Goal: Find contact information: Find contact information

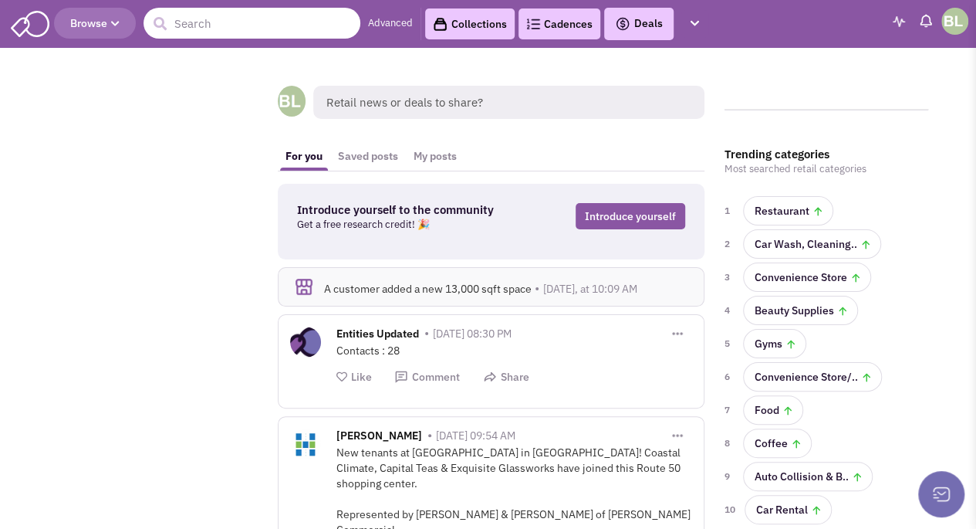
click at [221, 22] on input "text" at bounding box center [252, 23] width 217 height 31
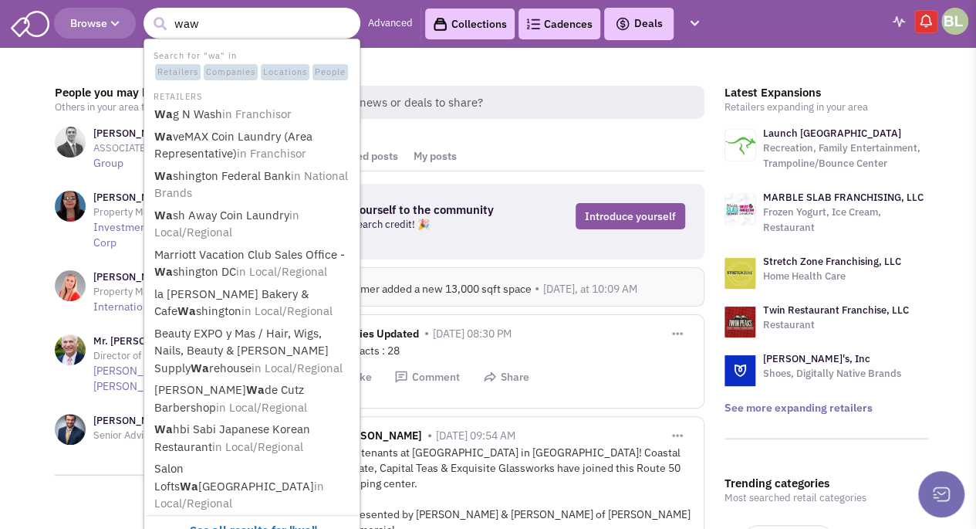
type input "wawa"
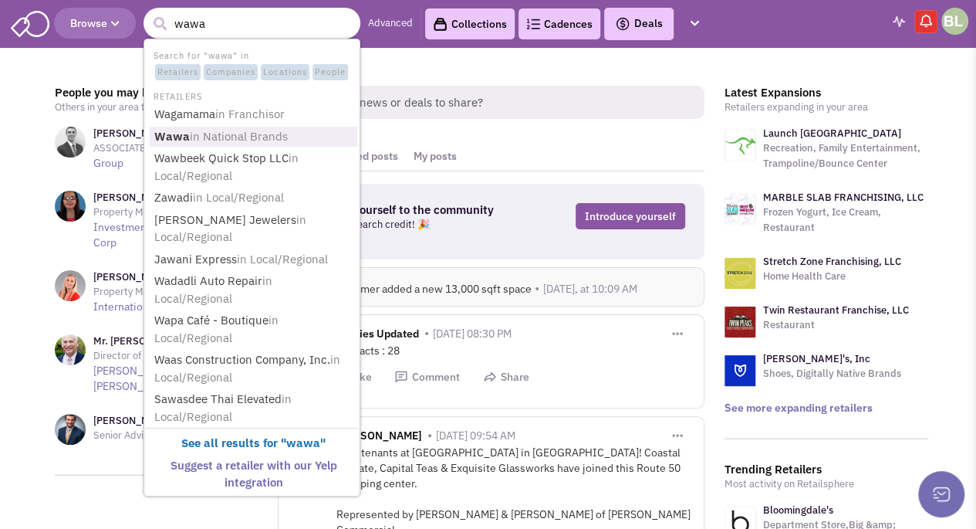
click at [279, 137] on span "in National Brands" at bounding box center [239, 136] width 98 height 15
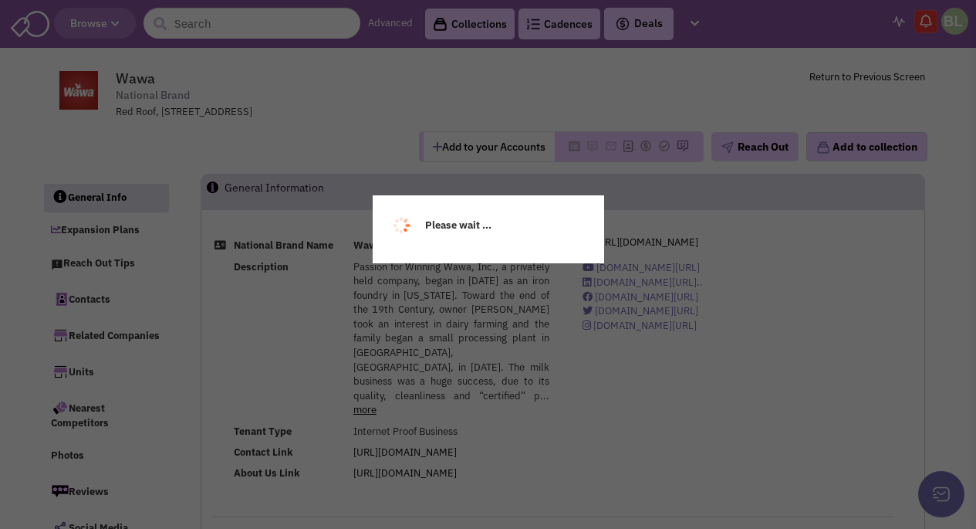
select select
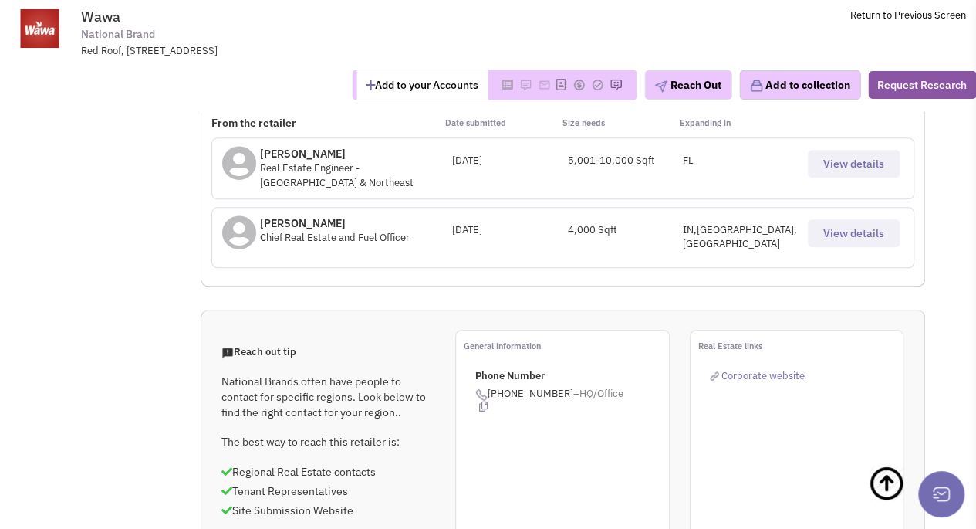
scroll to position [617, 0]
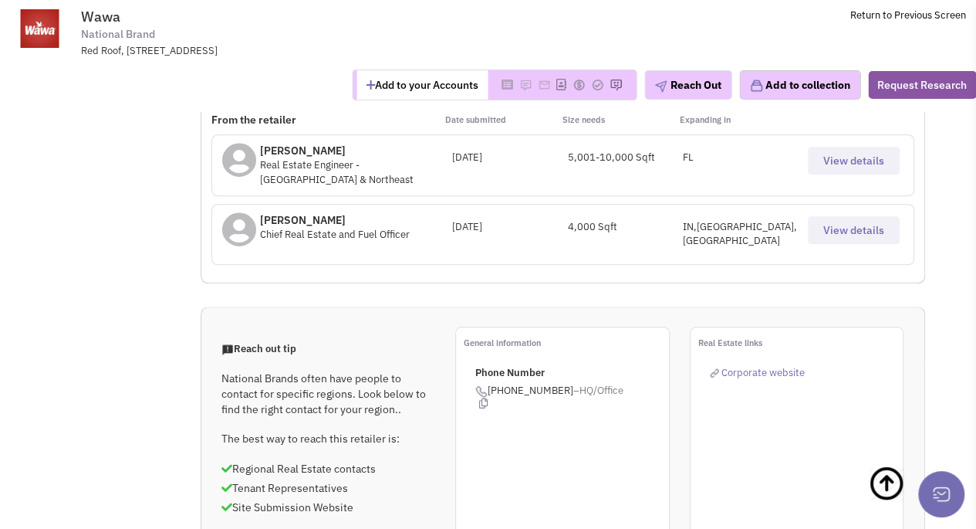
click at [870, 223] on span "View details" at bounding box center [853, 230] width 61 height 14
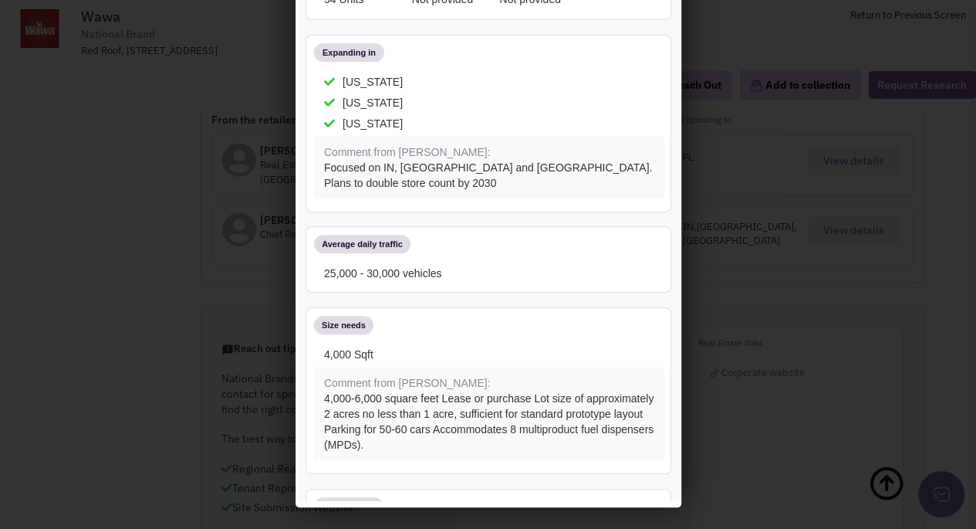
scroll to position [0, 0]
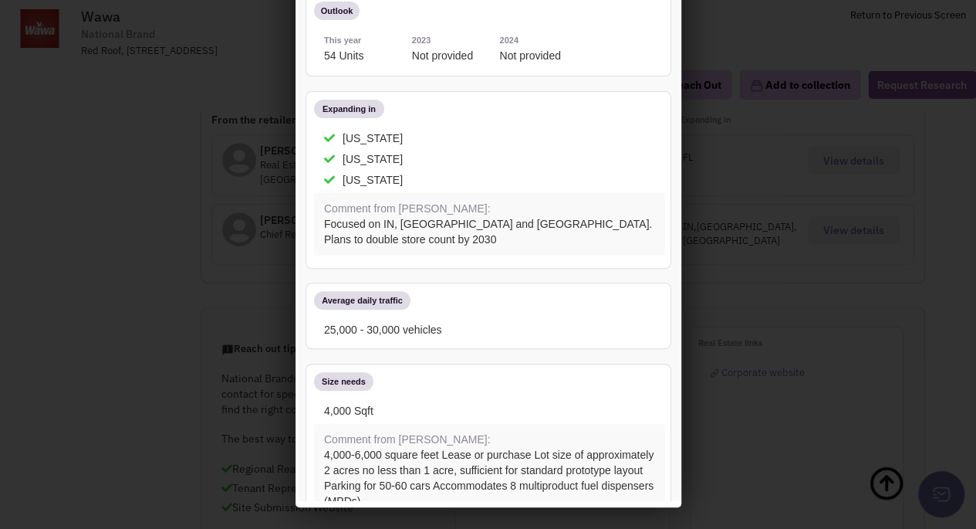
click at [156, 201] on div at bounding box center [488, 264] width 976 height 529
click at [782, 373] on div at bounding box center [488, 264] width 976 height 529
click at [843, 154] on div at bounding box center [488, 264] width 976 height 529
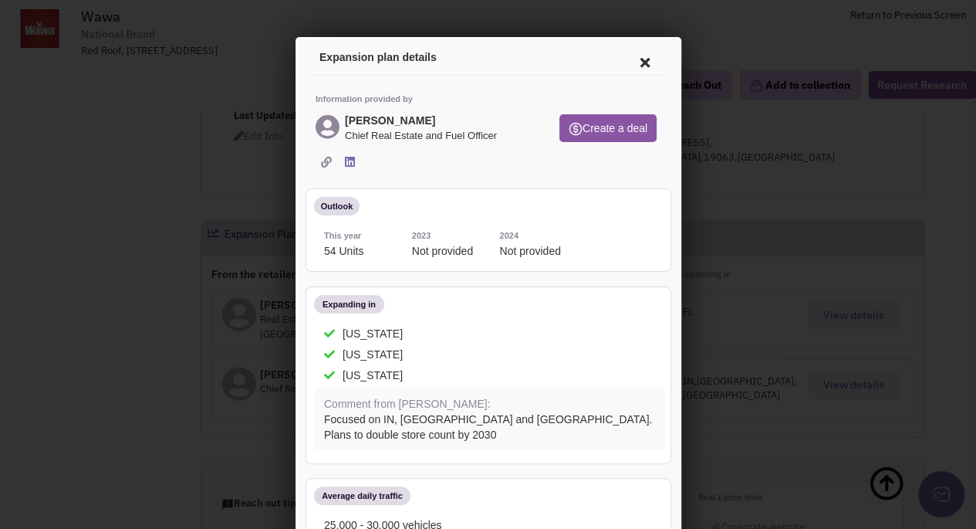
scroll to position [0, 0]
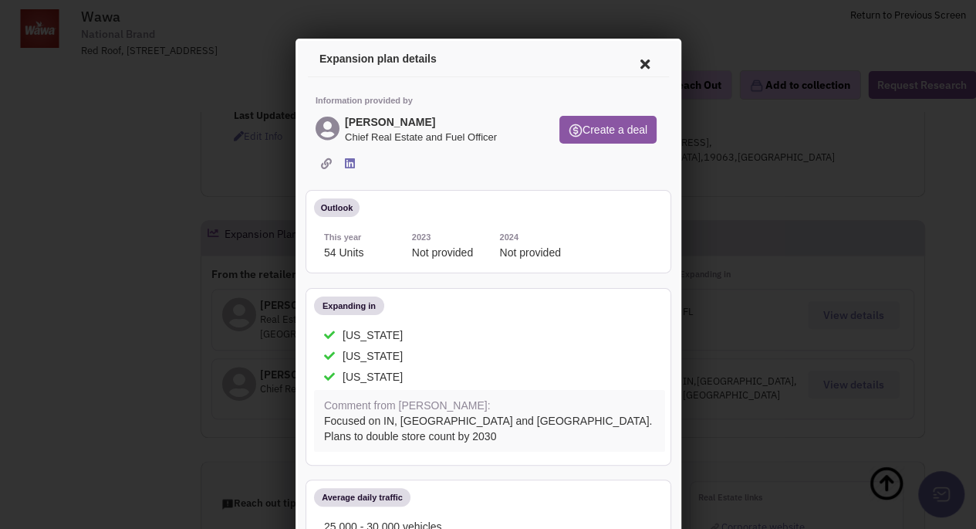
click at [626, 57] on icon at bounding box center [642, 61] width 32 height 37
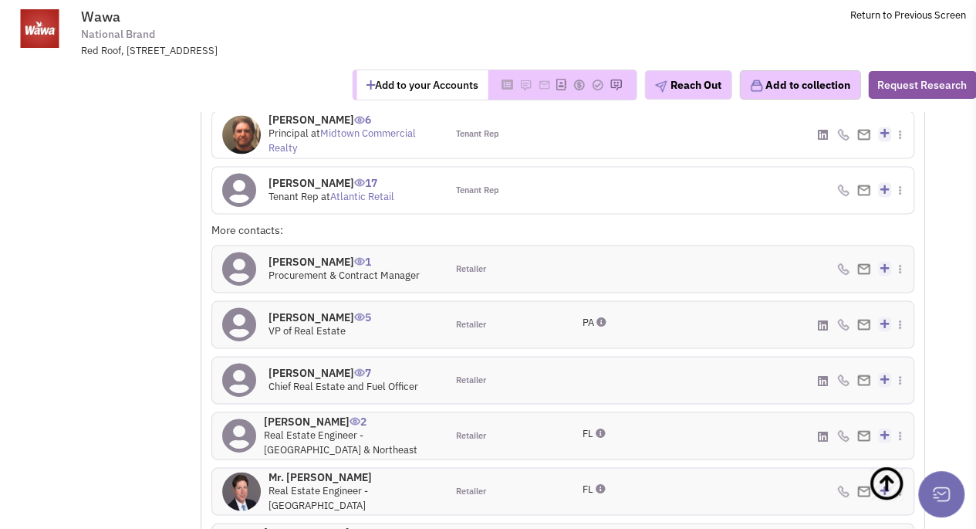
scroll to position [1312, 0]
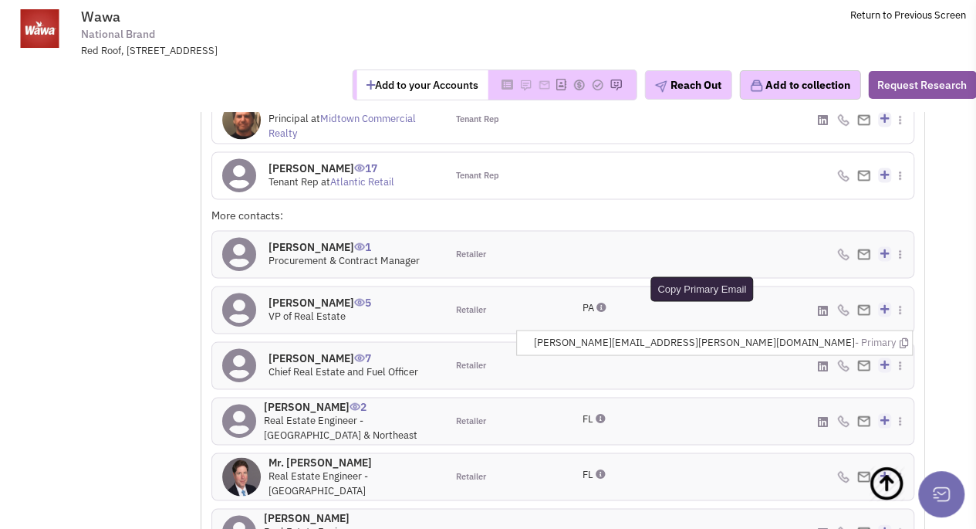
click at [906, 337] on icon at bounding box center [903, 342] width 8 height 10
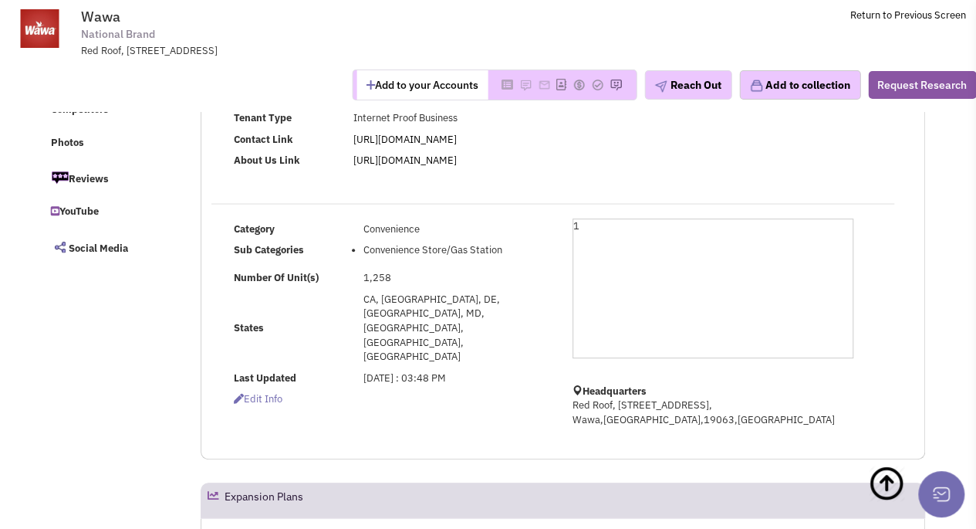
scroll to position [77, 0]
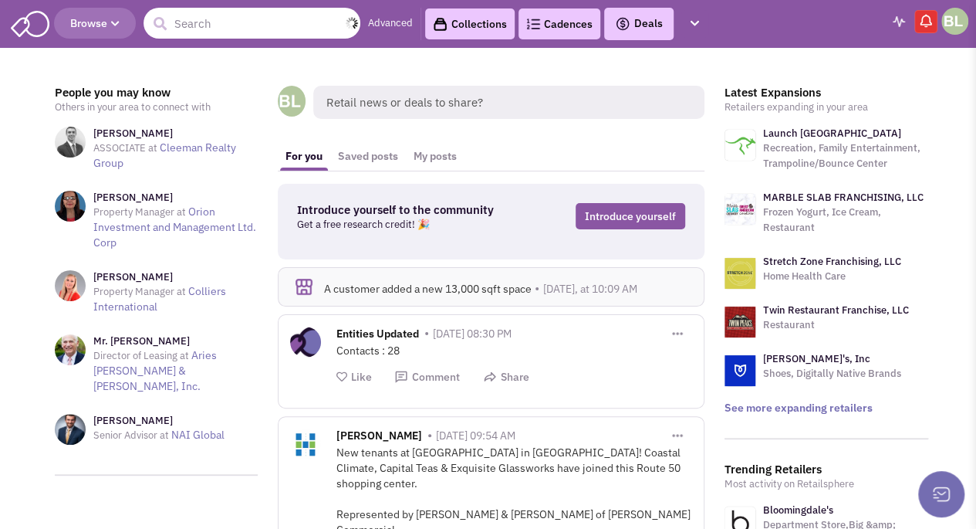
click at [199, 23] on input "text" at bounding box center [252, 23] width 217 height 31
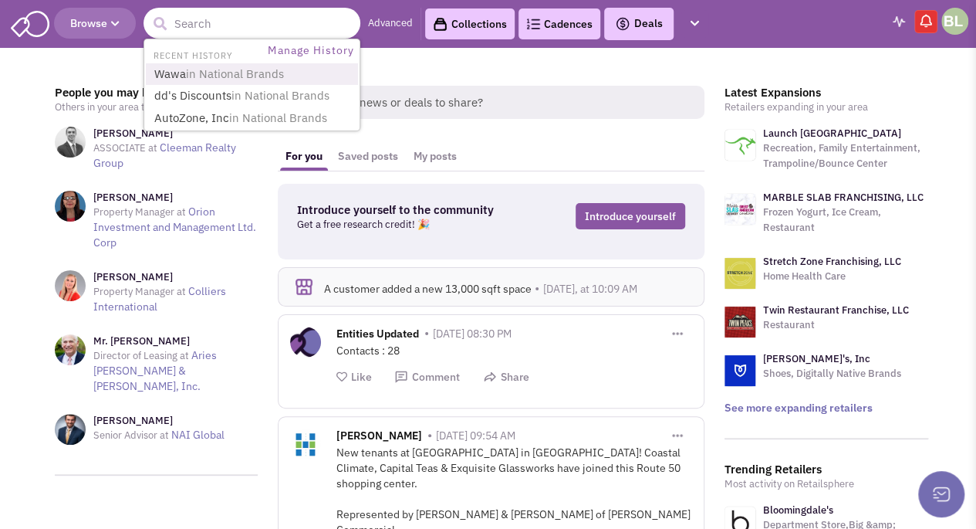
click at [235, 66] on span "in National Brands" at bounding box center [235, 73] width 98 height 15
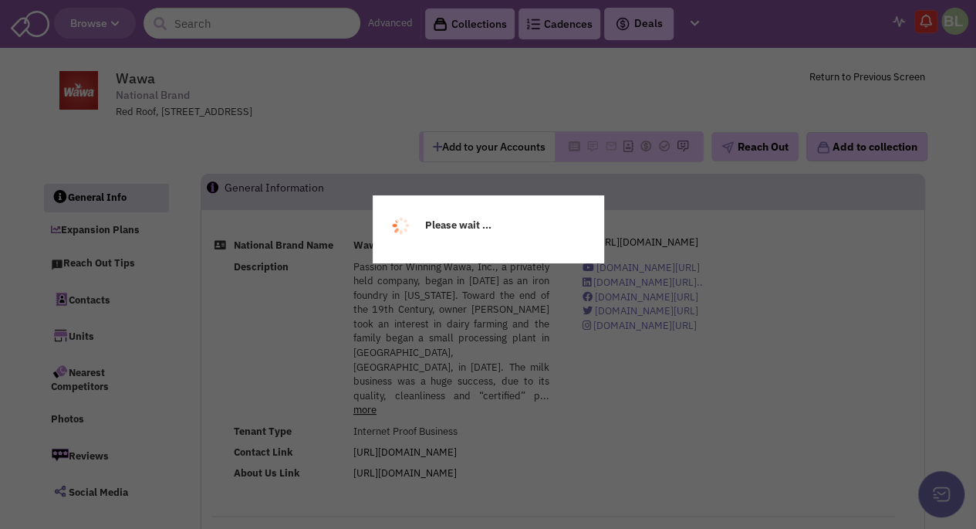
select select
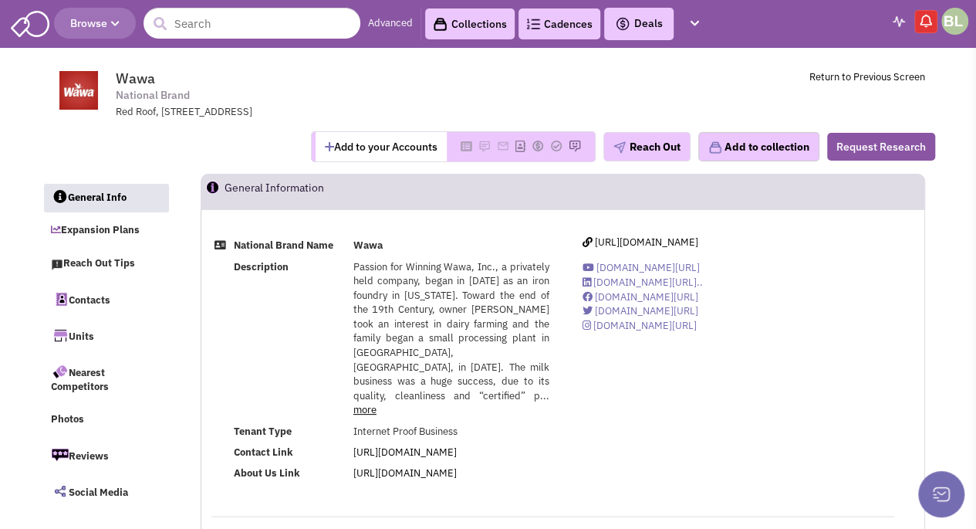
select select
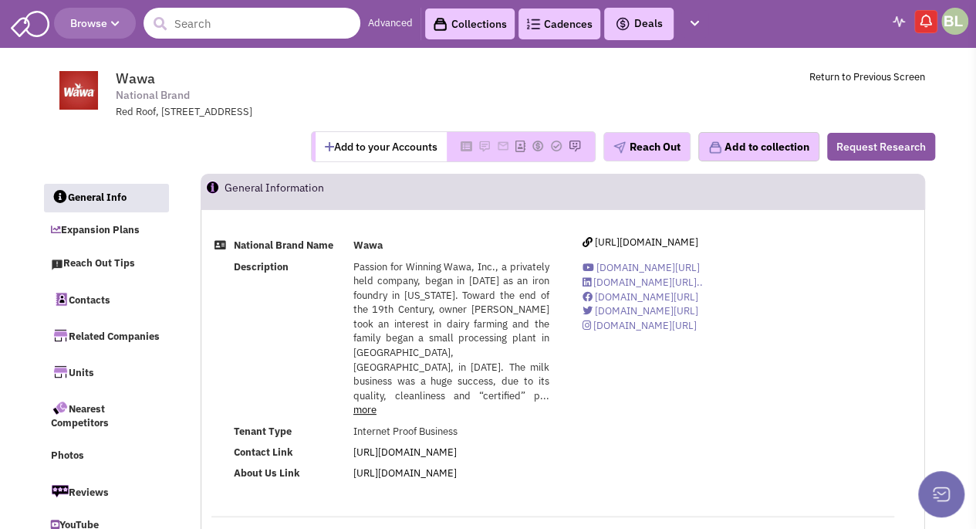
click at [245, 21] on input "text" at bounding box center [252, 23] width 217 height 31
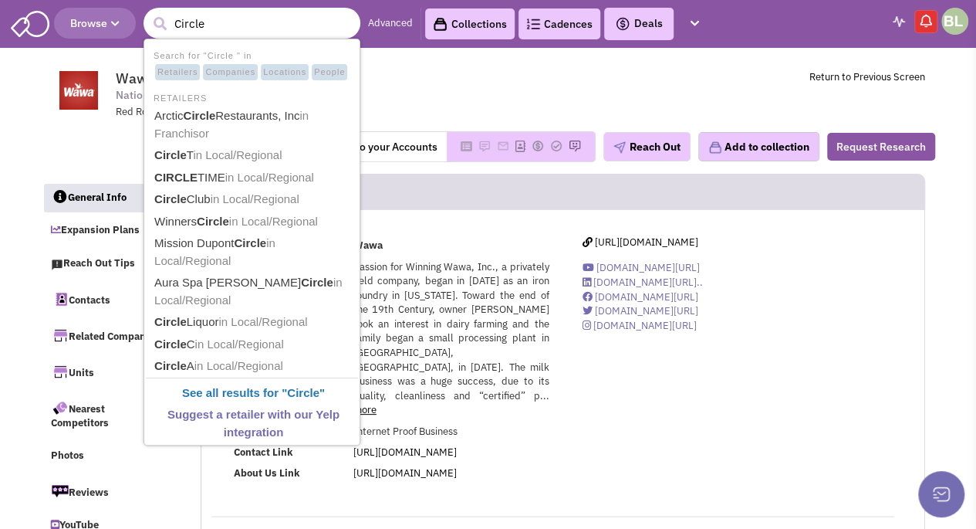
type input "Circle K"
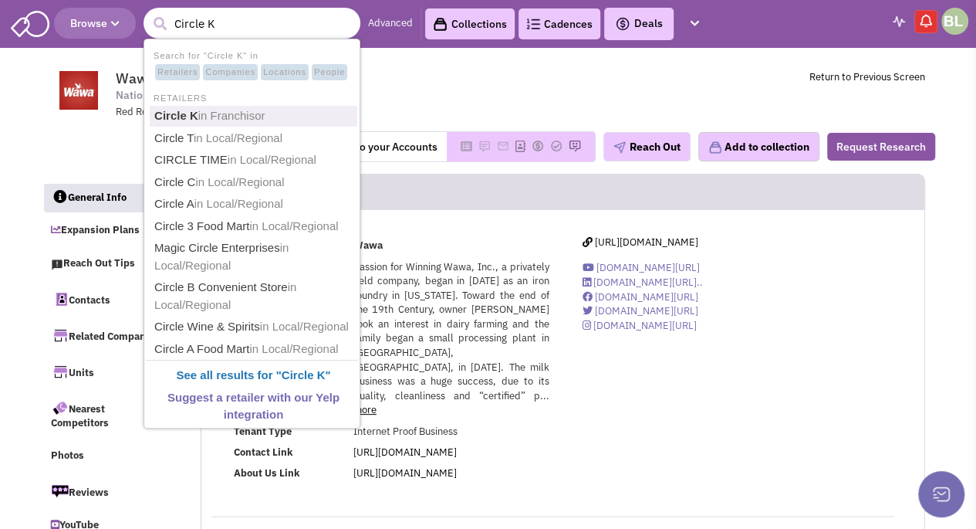
drag, startPoint x: 261, startPoint y: 111, endPoint x: 272, endPoint y: 113, distance: 11.7
click at [261, 111] on span "in Franchisor" at bounding box center [231, 115] width 67 height 13
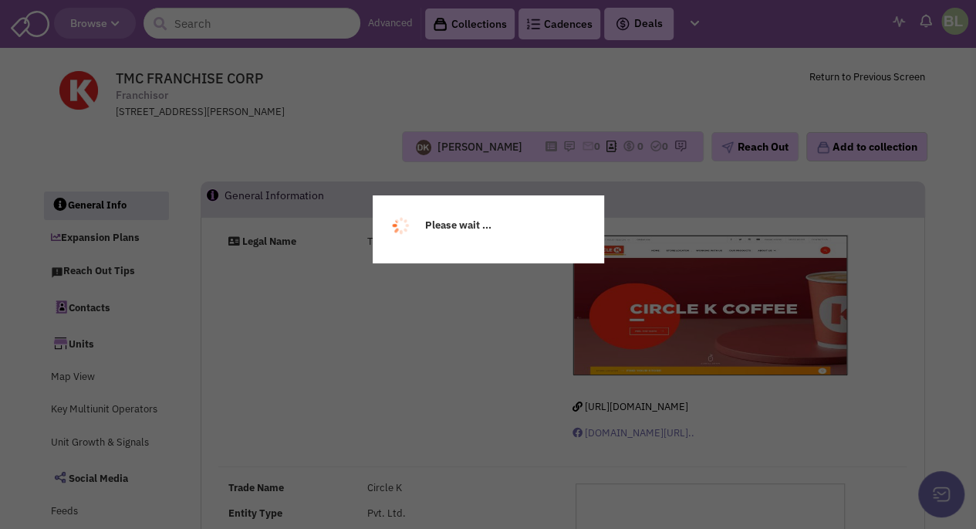
select select
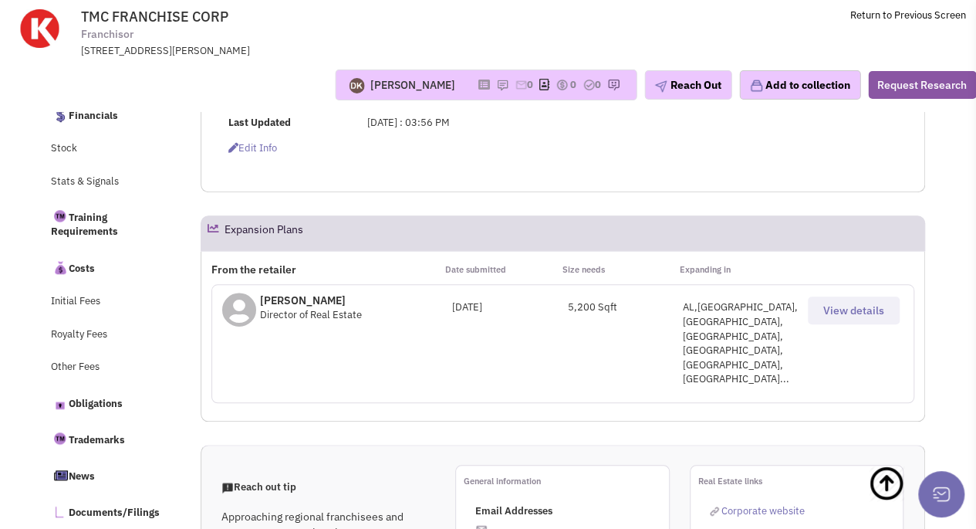
scroll to position [617, 0]
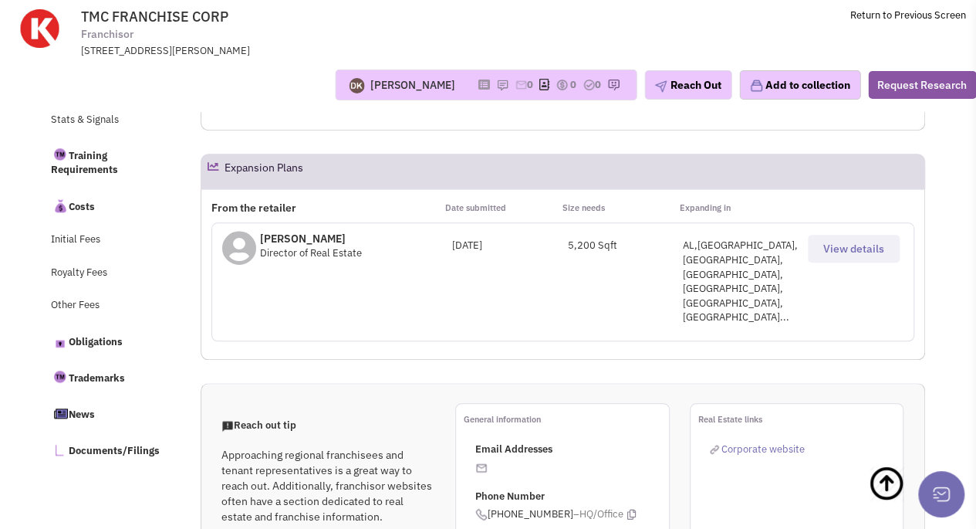
click at [839, 248] on span "View details" at bounding box center [853, 249] width 61 height 14
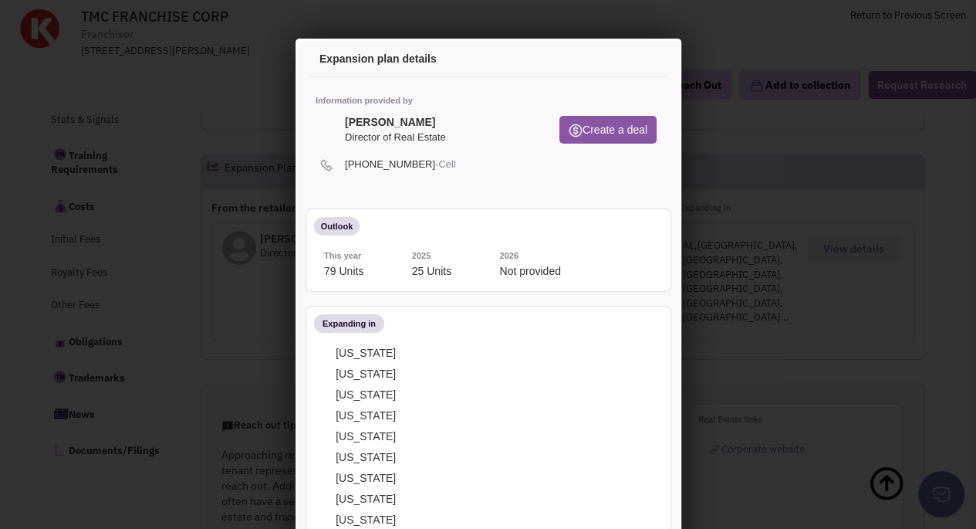
scroll to position [0, 0]
drag, startPoint x: 424, startPoint y: 117, endPoint x: 343, endPoint y: 116, distance: 80.3
click at [343, 116] on div "Sarah Longwell Director of Real Estate" at bounding box center [392, 127] width 101 height 29
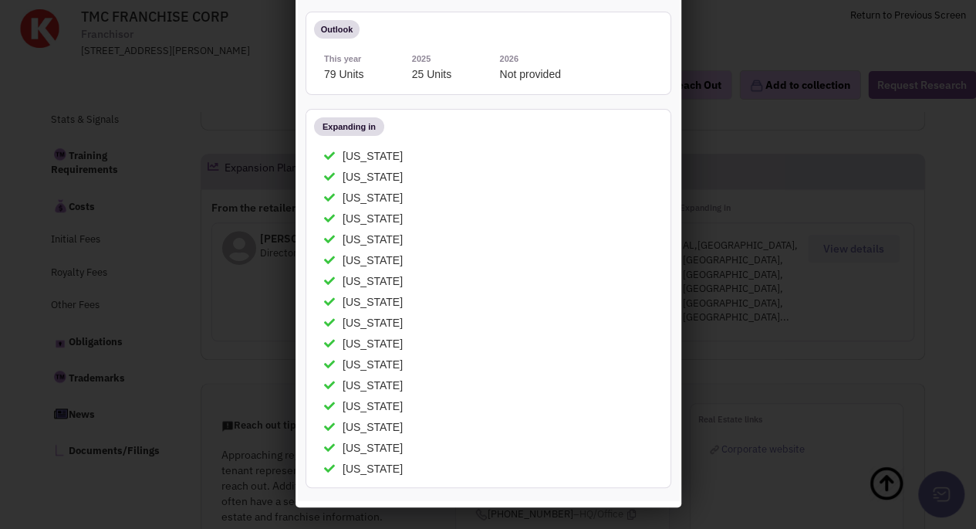
click at [776, 68] on div at bounding box center [488, 264] width 976 height 529
click at [238, 95] on div at bounding box center [488, 264] width 976 height 529
click at [210, 89] on div at bounding box center [488, 264] width 976 height 529
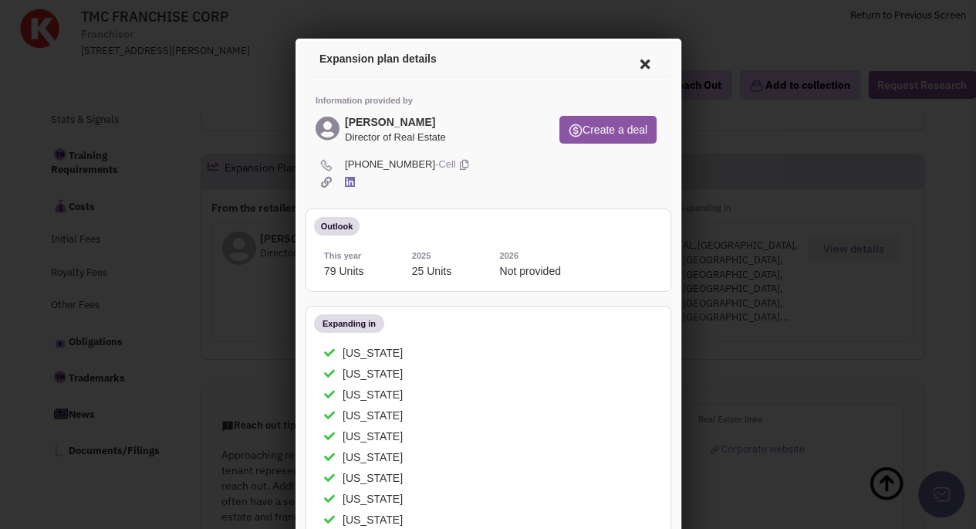
click at [627, 63] on icon at bounding box center [642, 61] width 32 height 37
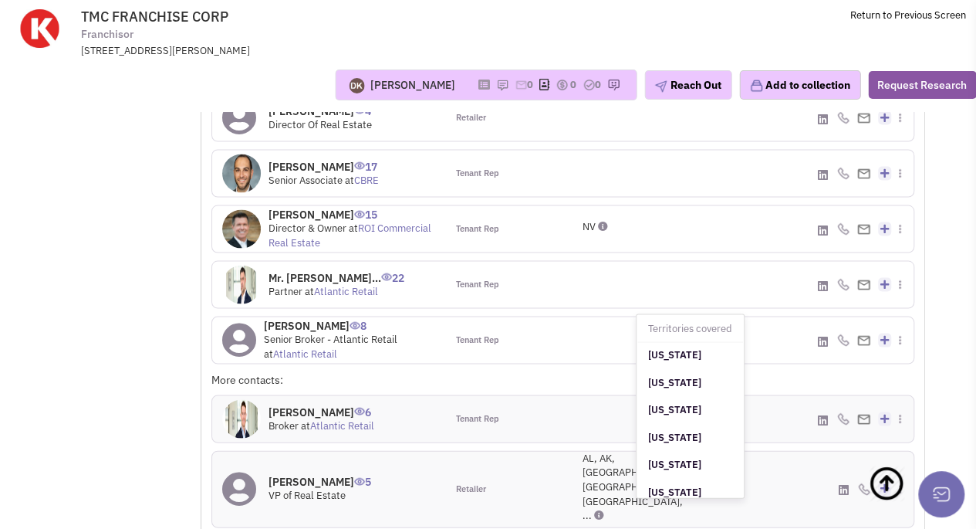
scroll to position [1225, 0]
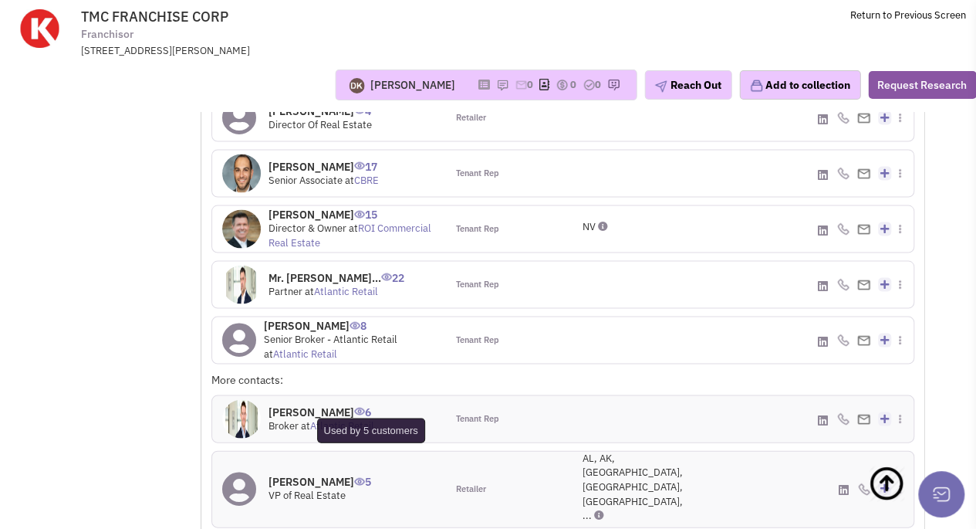
click at [361, 477] on img at bounding box center [359, 481] width 11 height 8
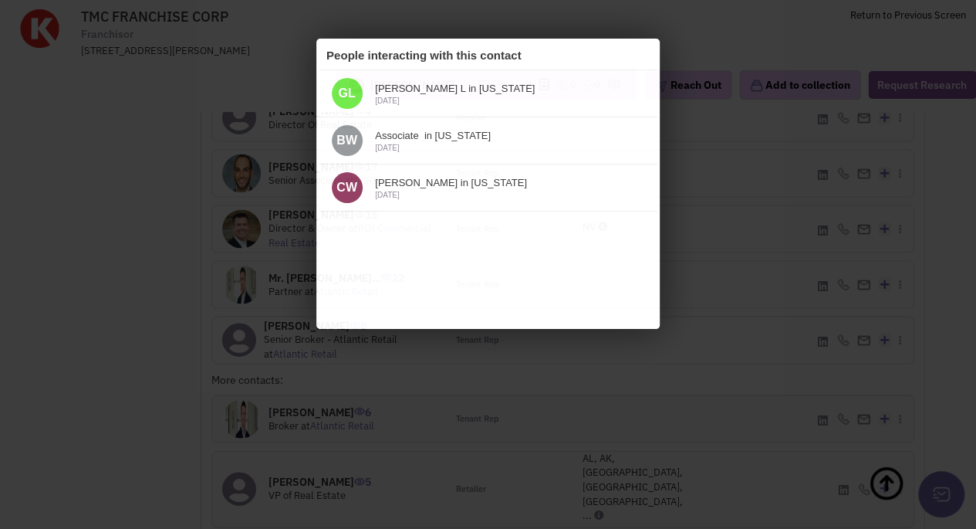
scroll to position [0, 0]
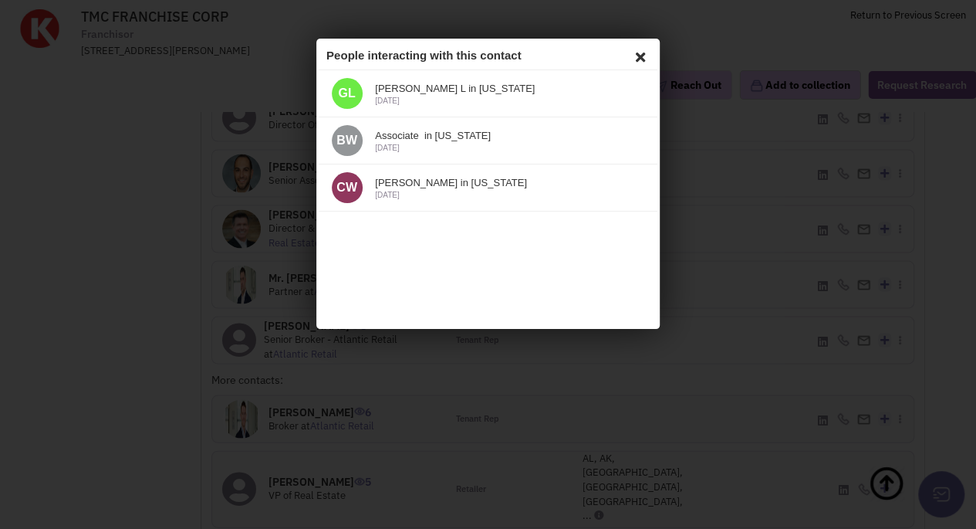
click at [640, 52] on icon at bounding box center [638, 54] width 19 height 23
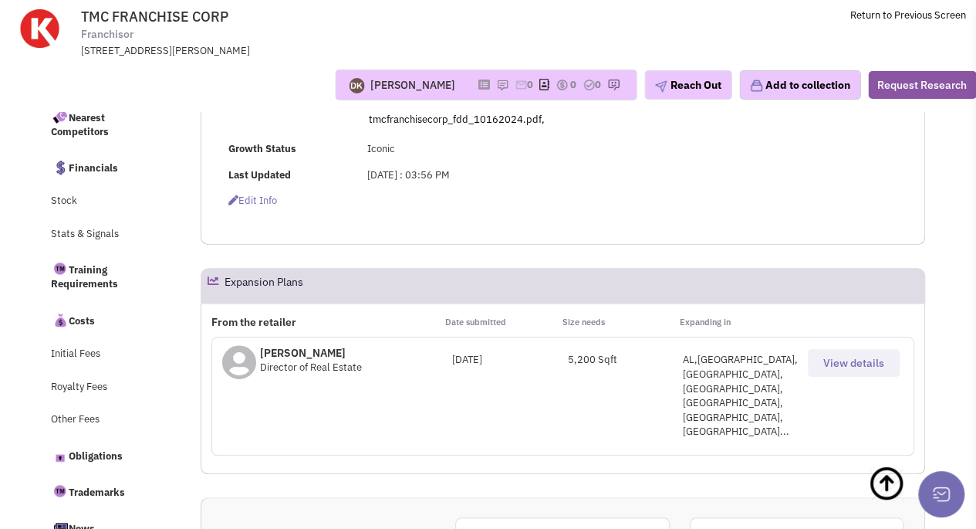
scroll to position [617, 0]
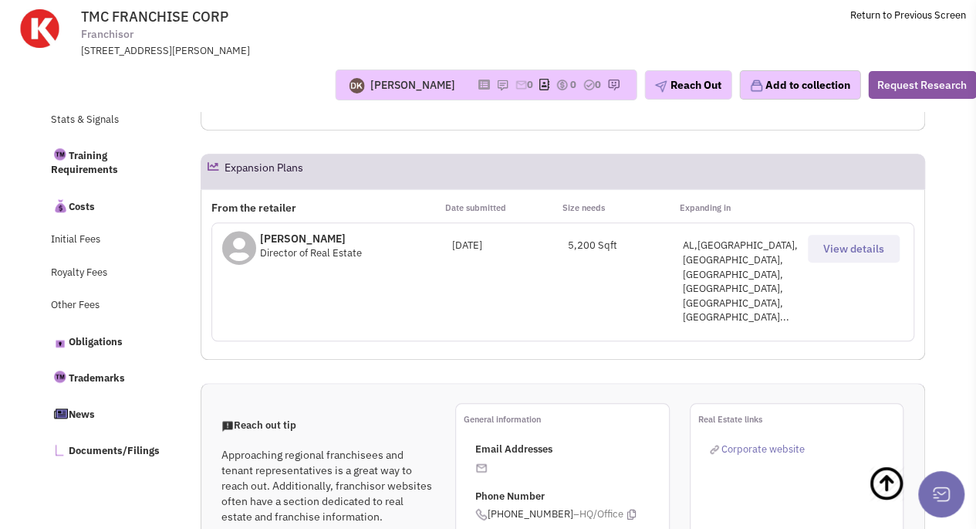
click at [862, 244] on span "View details" at bounding box center [853, 249] width 61 height 14
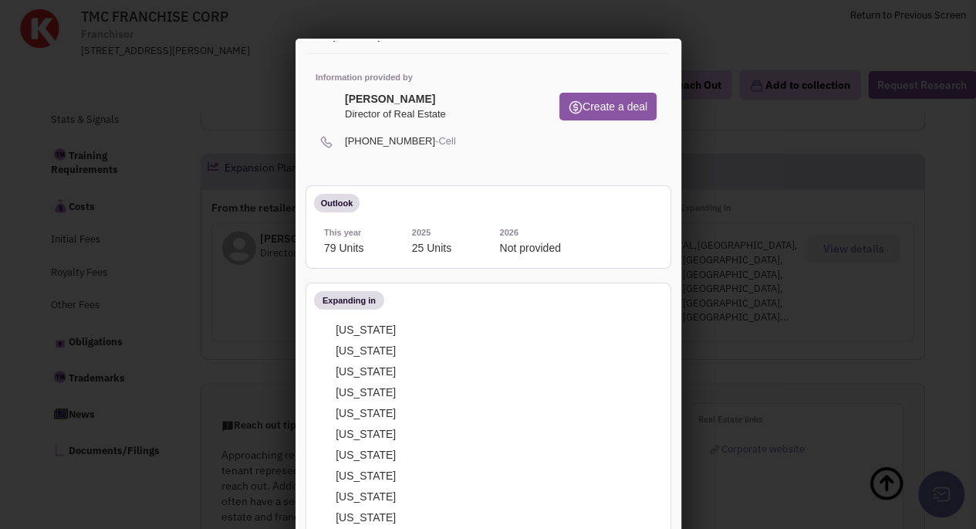
scroll to position [0, 0]
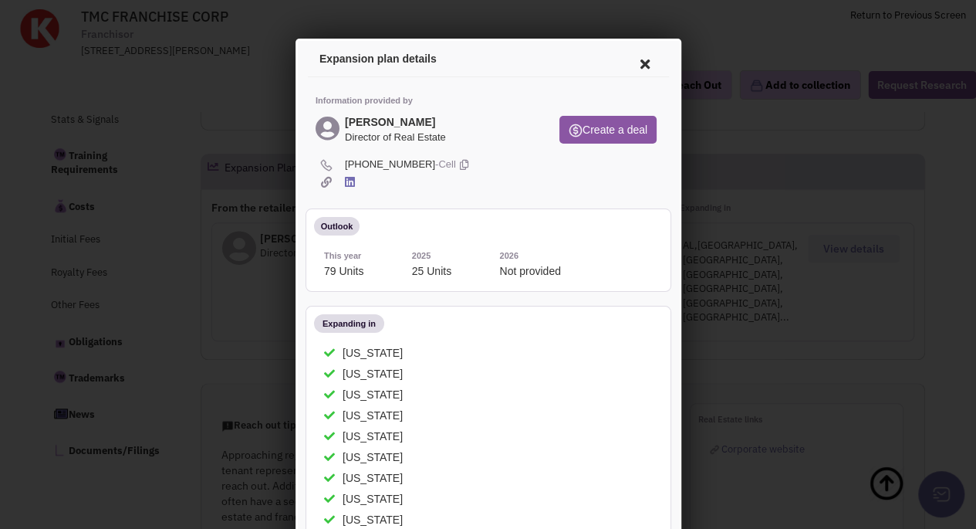
click at [348, 177] on icon at bounding box center [347, 180] width 10 height 12
click at [628, 63] on icon at bounding box center [642, 61] width 32 height 37
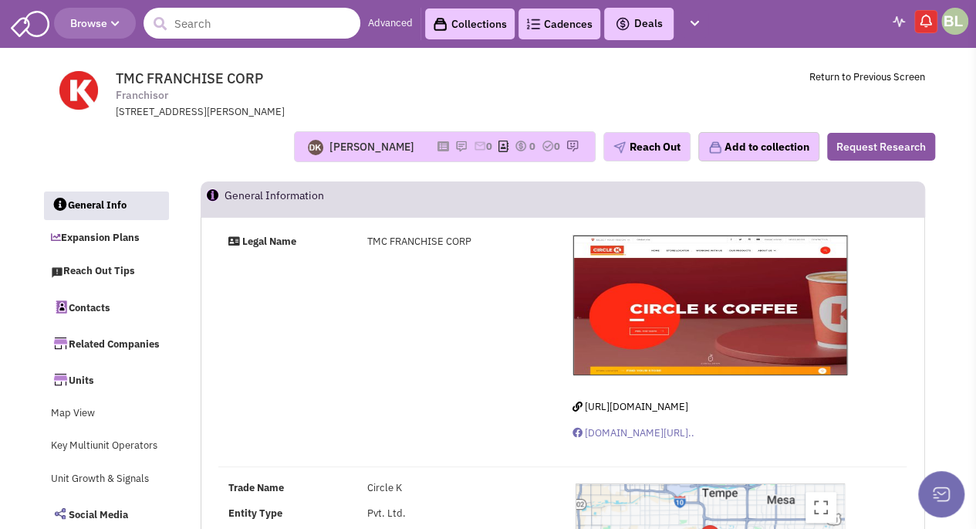
click at [249, 29] on input "text" at bounding box center [252, 23] width 217 height 31
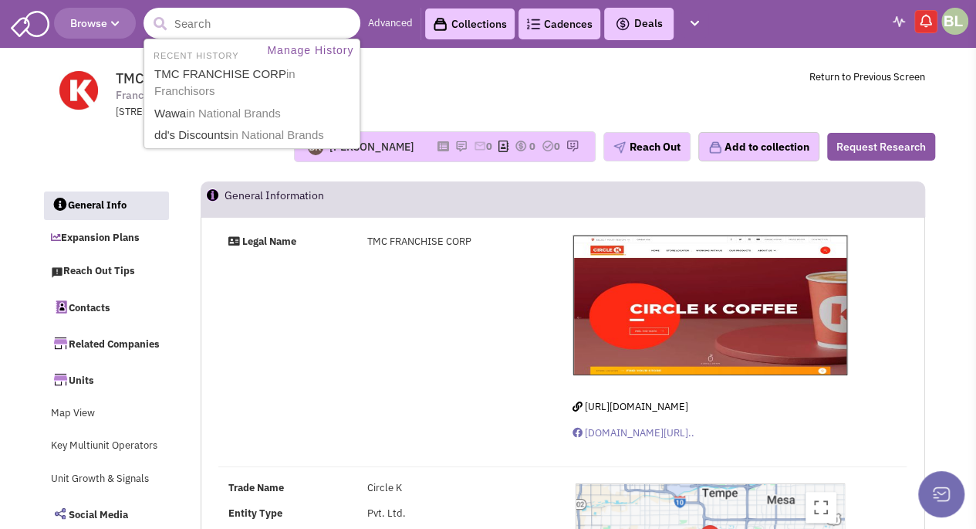
click at [218, 21] on input "text" at bounding box center [252, 23] width 217 height 31
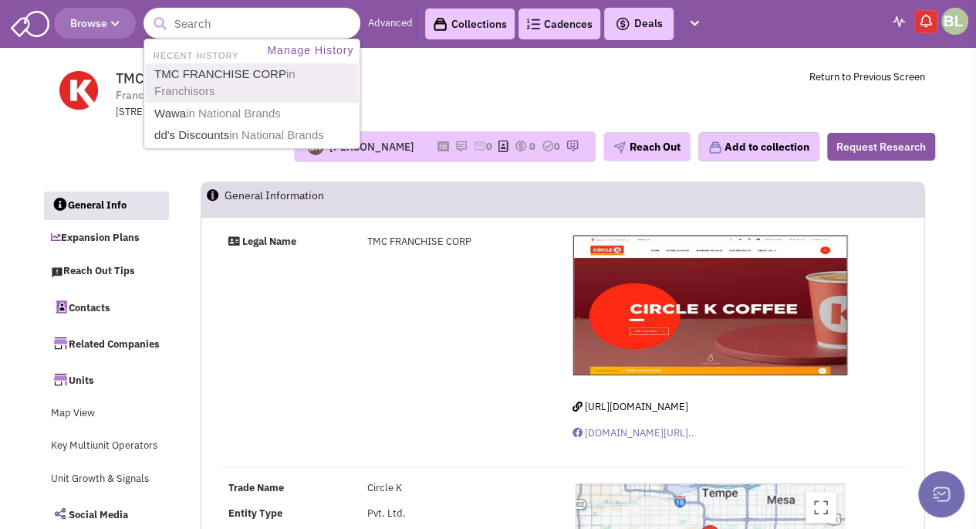
click at [227, 73] on link "TMC FRANCHISE CORP in Franchisors" at bounding box center [254, 83] width 208 height 38
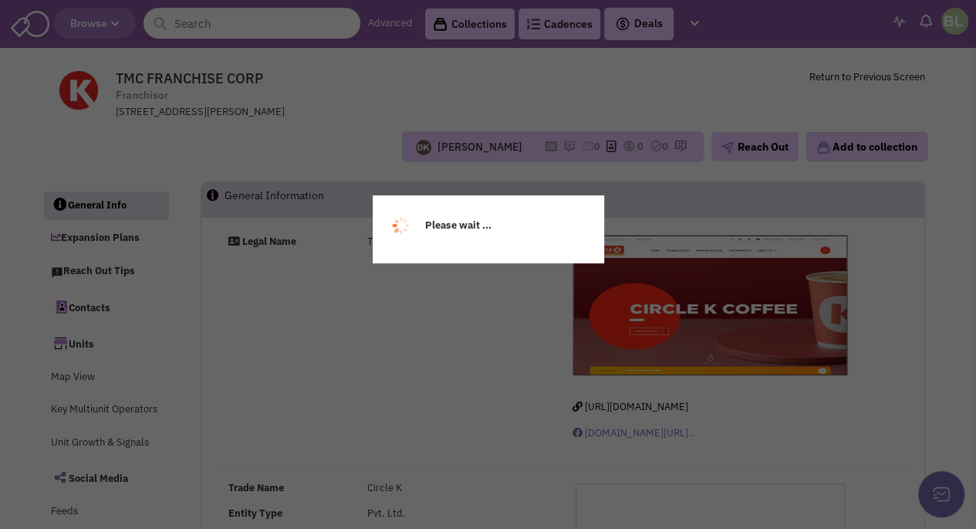
select select
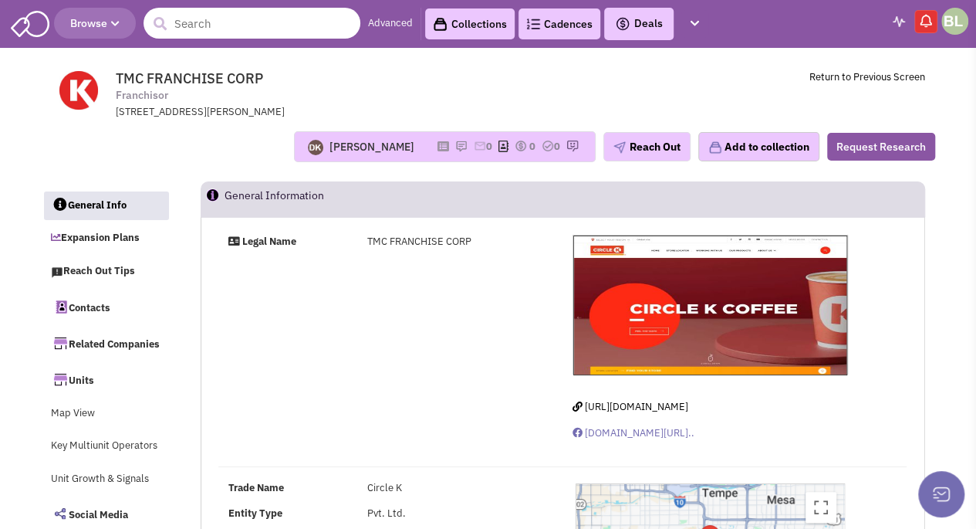
click at [212, 21] on input "text" at bounding box center [252, 23] width 217 height 31
paste input "Exxon Mobil Corporation"
type input "Exxon Mobil Corporation"
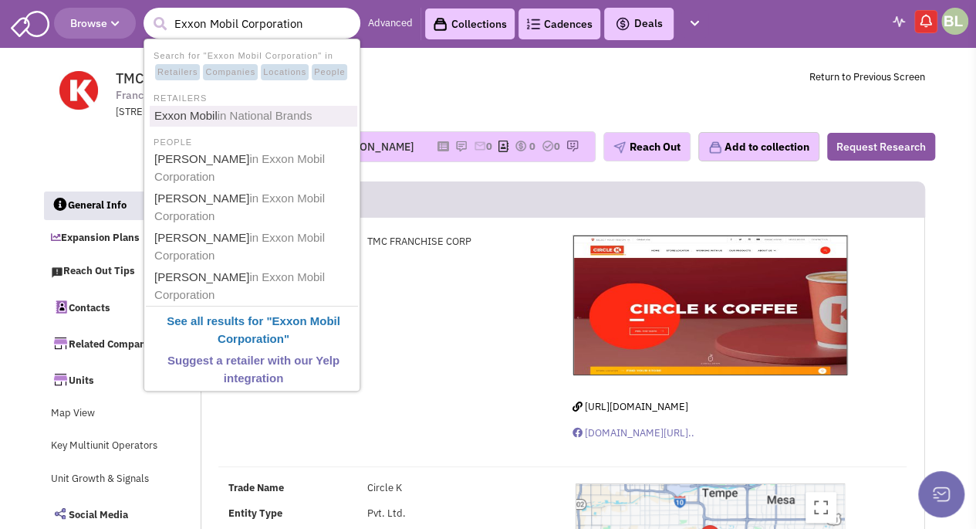
click at [284, 117] on span "in National Brands" at bounding box center [265, 115] width 95 height 13
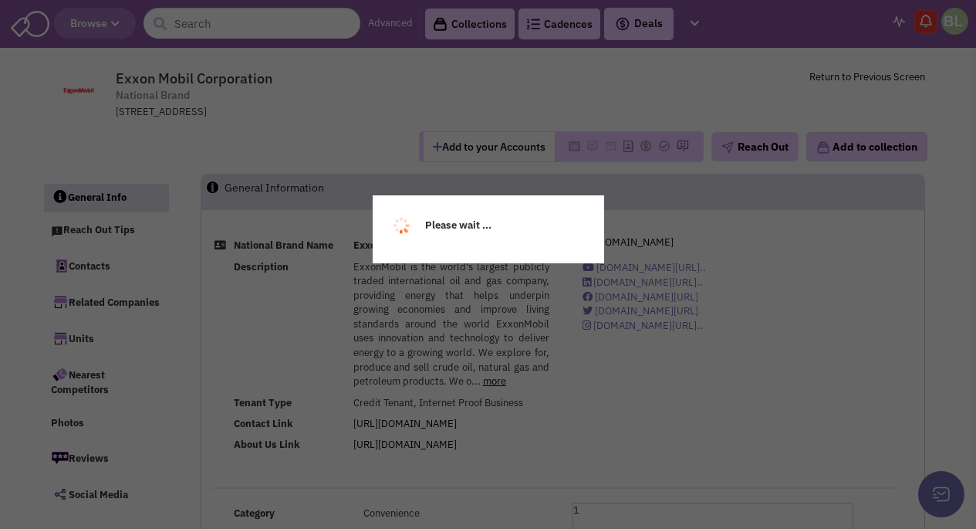
select select
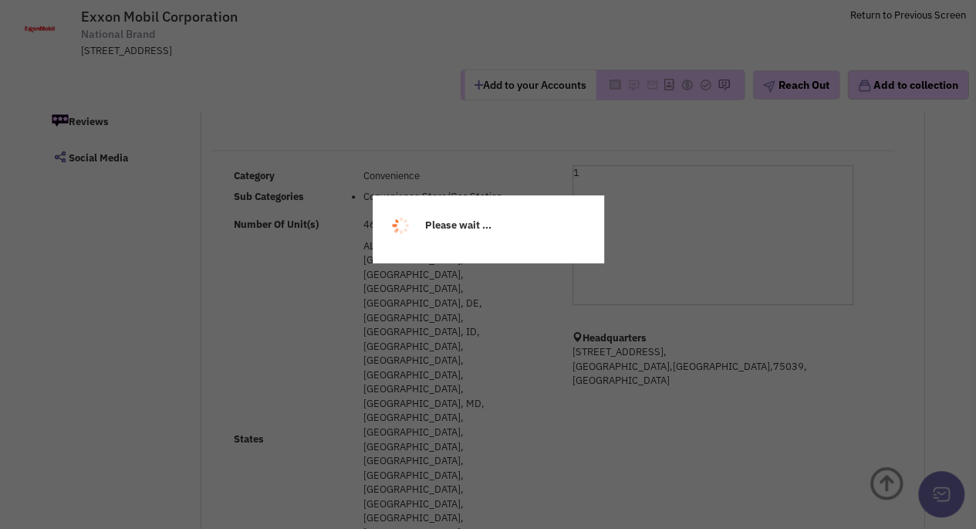
scroll to position [232, 0]
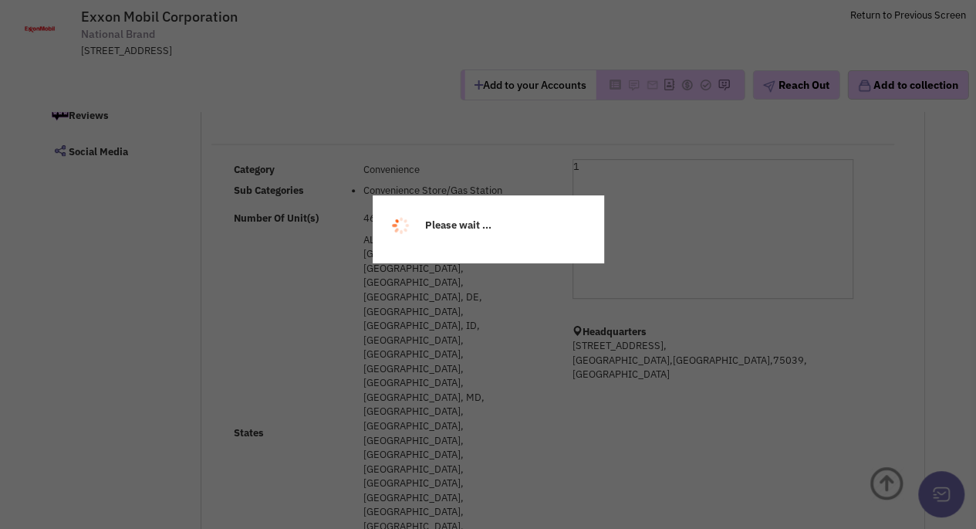
select select
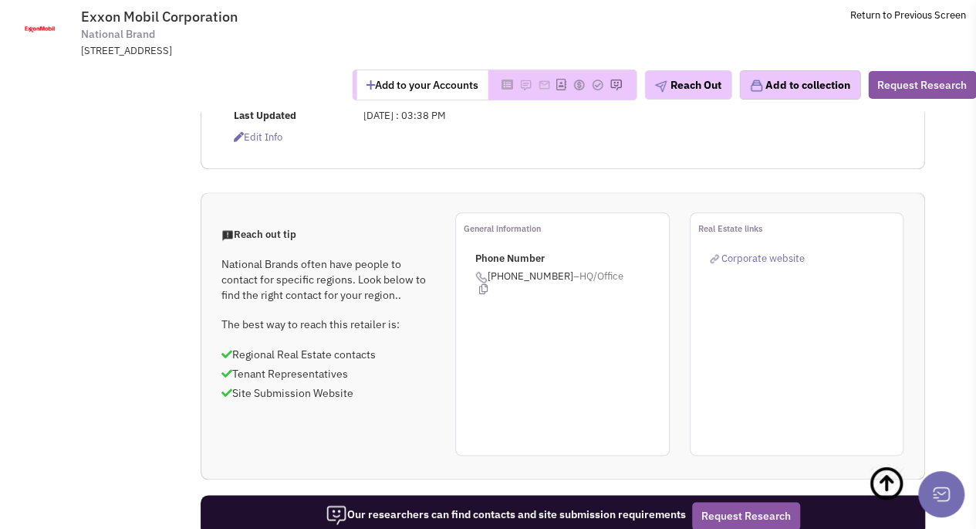
scroll to position [849, 0]
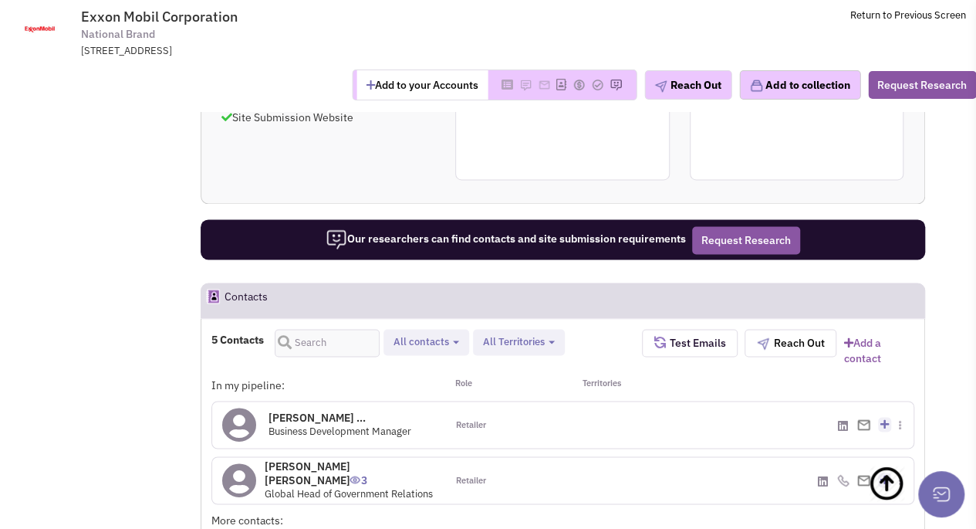
scroll to position [1003, 0]
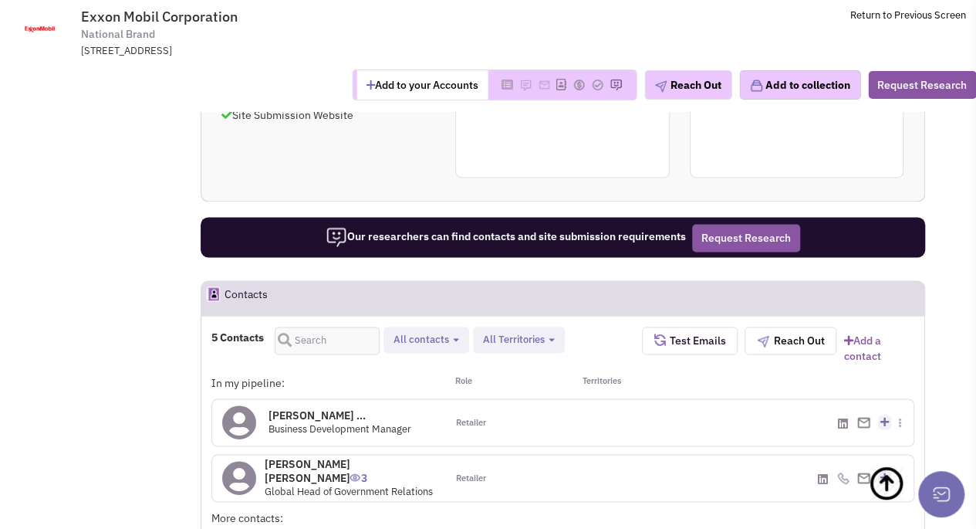
scroll to position [1158, 0]
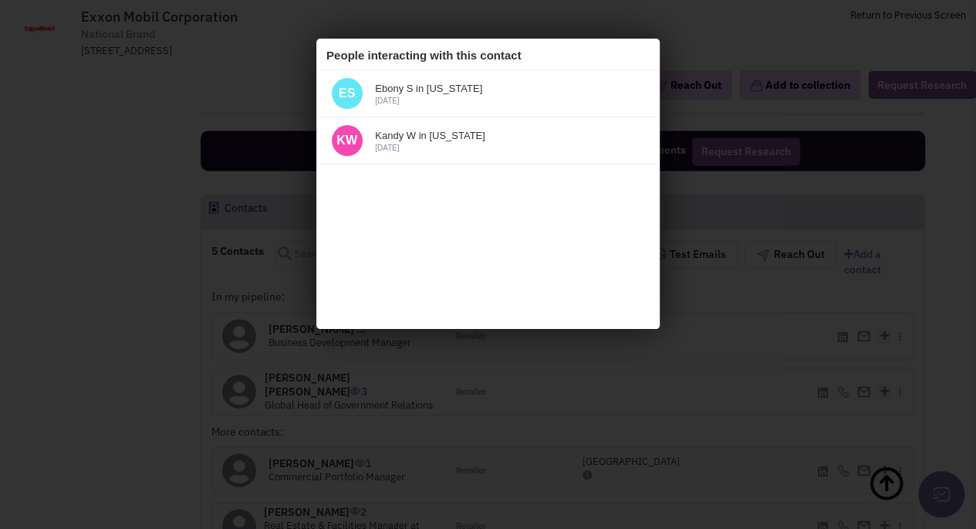
scroll to position [0, 0]
click at [643, 53] on icon at bounding box center [638, 54] width 19 height 23
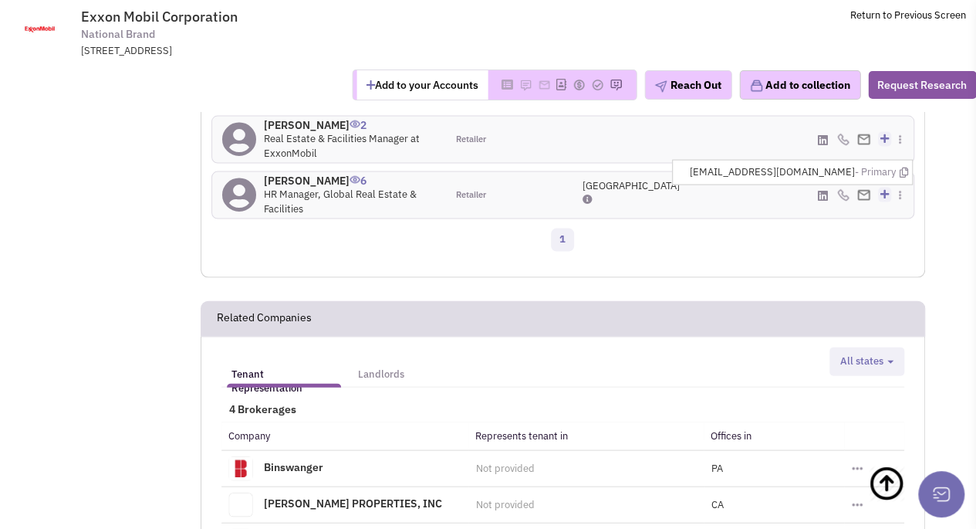
scroll to position [1929, 0]
